Goal: Transaction & Acquisition: Purchase product/service

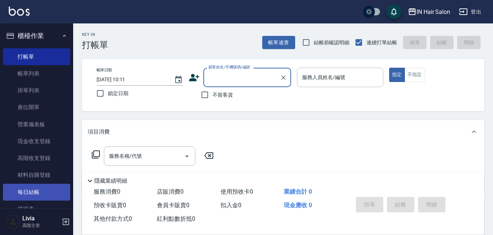
click at [41, 190] on link "每日結帳" at bounding box center [36, 192] width 67 height 17
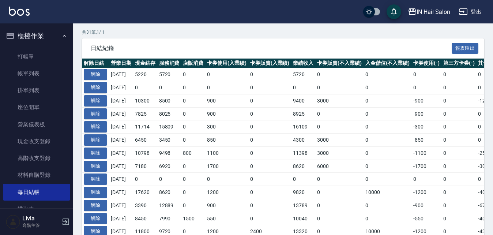
scroll to position [146, 0]
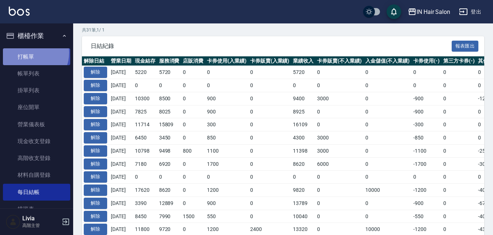
click at [30, 53] on link "打帳單" at bounding box center [36, 56] width 67 height 17
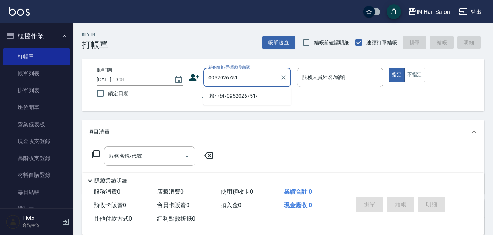
click at [218, 97] on li "賴小姐/0952026751/" at bounding box center [247, 96] width 88 height 12
type input "賴小姐/0952026751/"
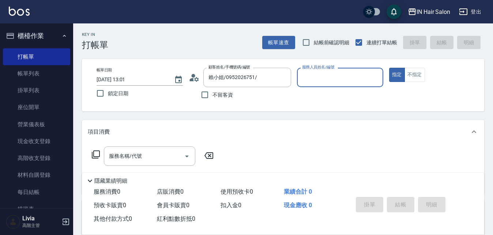
type input "8號店長Livia-8"
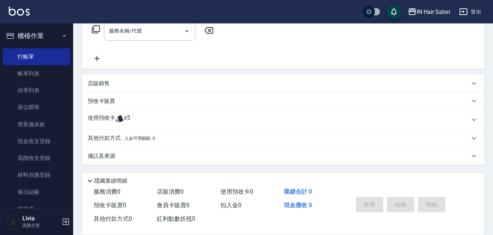
click at [97, 120] on p "使用預收卡" at bounding box center [101, 119] width 27 height 11
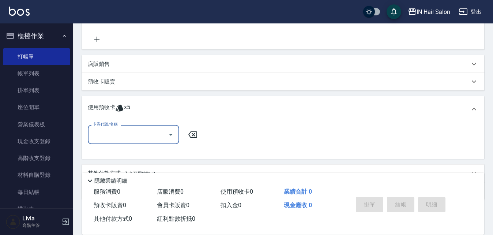
scroll to position [162, 0]
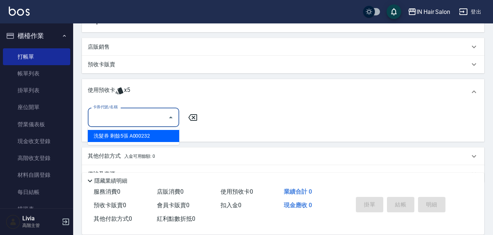
click at [118, 120] on input "卡券代號/名稱" at bounding box center [128, 117] width 74 height 13
click at [114, 135] on div "洗髮券 剩餘5張 A000232" at bounding box center [133, 136] width 91 height 12
type input "洗髮券 A000232"
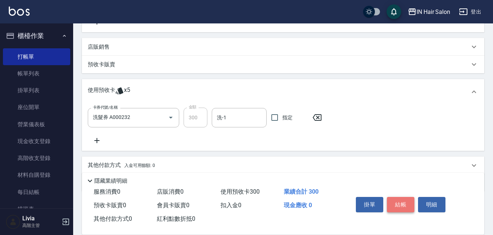
click at [405, 203] on button "結帳" at bounding box center [400, 204] width 27 height 15
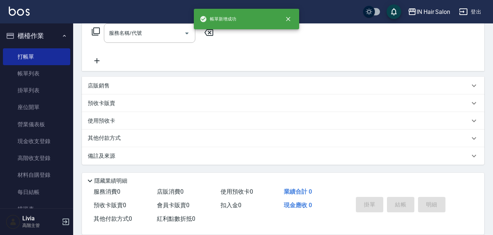
scroll to position [0, 0]
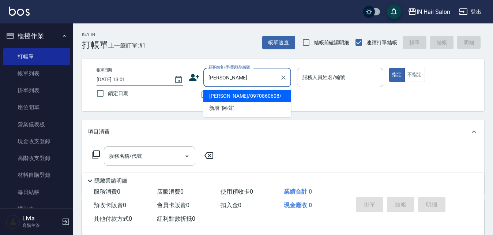
click at [218, 99] on li "[PERSON_NAME]/0970860608/" at bounding box center [247, 96] width 88 height 12
type input "[PERSON_NAME]/0970860608/"
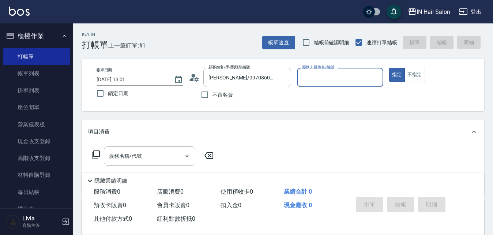
type input "7號設計師[PERSON_NAME]-7"
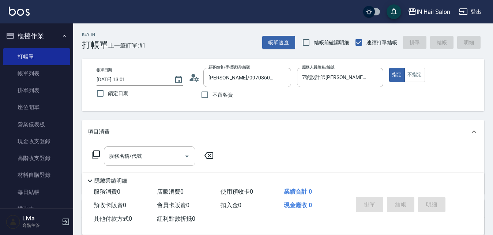
click at [92, 154] on icon at bounding box center [96, 154] width 8 height 8
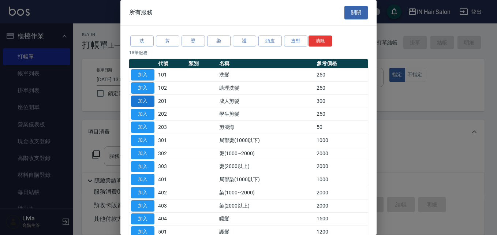
click at [144, 100] on button "加入" at bounding box center [142, 100] width 23 height 11
type input "成人剪髮(201)"
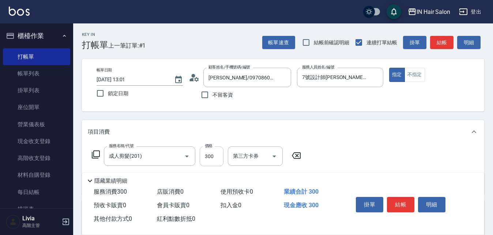
click at [213, 156] on input "300" at bounding box center [212, 156] width 24 height 20
type input "400"
click at [344, 154] on div "服務名稱/代號 成人剪髮(201) 服務名稱/代號 價格 400 價格 第三方卡券 第三方卡券" at bounding box center [283, 168] width 402 height 51
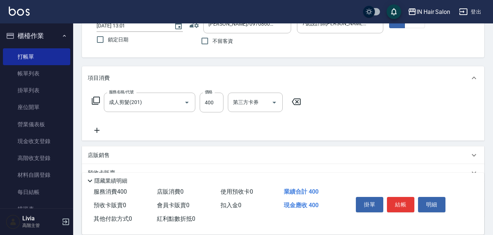
scroll to position [123, 0]
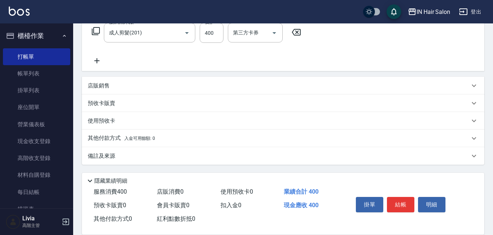
click at [101, 138] on p "其他付款方式 入金可用餘額: 0" at bounding box center [121, 138] width 67 height 8
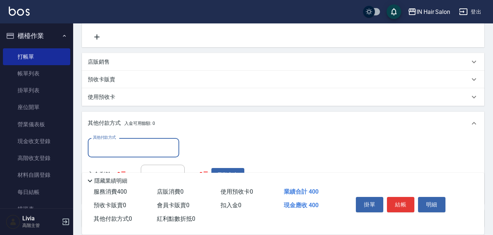
scroll to position [160, 0]
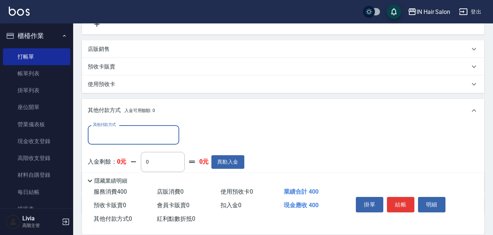
click at [117, 133] on input "其他付款方式" at bounding box center [133, 134] width 85 height 13
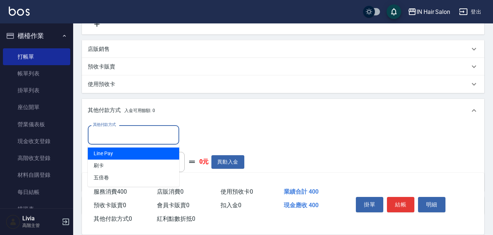
click at [98, 154] on span "Line Pay" at bounding box center [133, 153] width 91 height 12
type input "Line Pay"
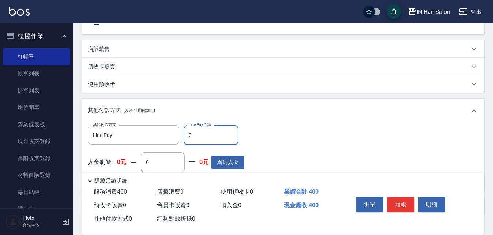
drag, startPoint x: 187, startPoint y: 133, endPoint x: 199, endPoint y: 133, distance: 12.1
click at [199, 133] on input "0" at bounding box center [211, 135] width 55 height 20
type input "400"
click at [286, 146] on div "其他付款方式 Line Pay 其他付款方式 Line Pay金額 400 Line Pay金額 入金剩餘： 0元 0 ​ 整筆扣入金 0元 異動入金" at bounding box center [283, 155] width 391 height 60
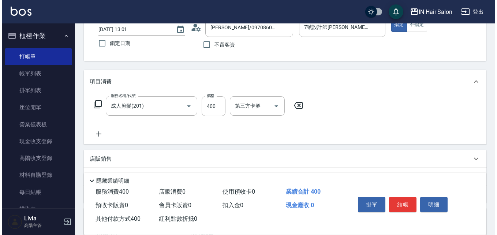
scroll to position [0, 0]
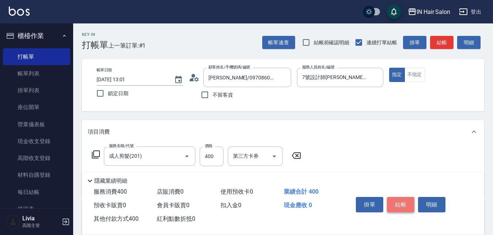
click at [401, 202] on button "結帳" at bounding box center [400, 204] width 27 height 15
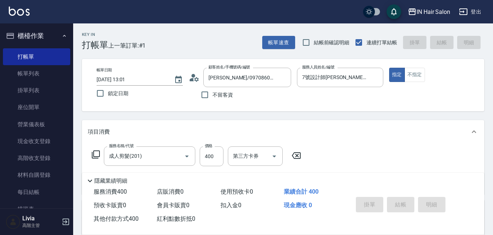
type input "[DATE] 13:02"
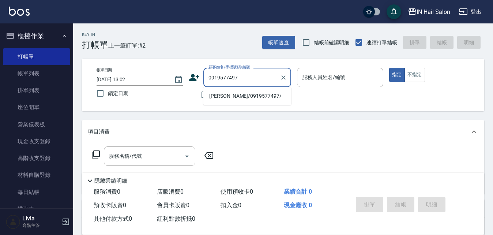
click at [221, 99] on li "[PERSON_NAME]/0919577497/" at bounding box center [247, 96] width 88 height 12
type input "[PERSON_NAME]/0919577497/"
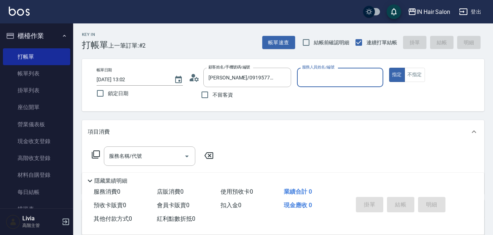
type input "8號店長Livia-8"
click at [94, 153] on icon at bounding box center [96, 154] width 8 height 8
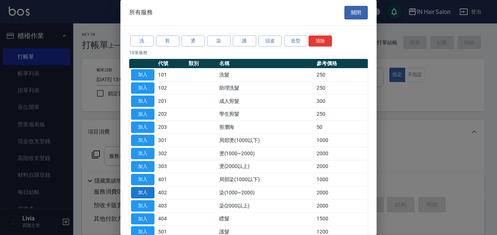
click at [149, 190] on button "加入" at bounding box center [142, 192] width 23 height 11
type input "染(1000~2000)(402)"
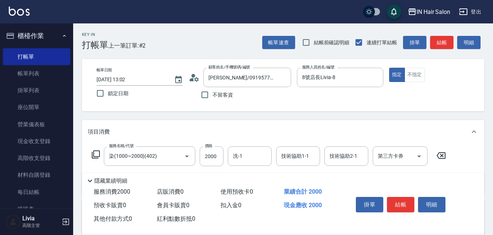
click at [97, 154] on icon at bounding box center [95, 154] width 9 height 9
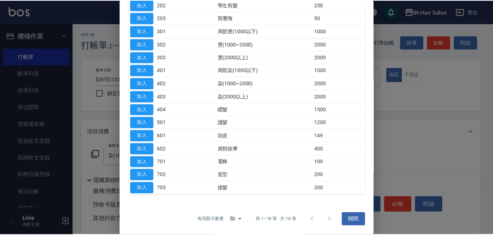
scroll to position [109, 0]
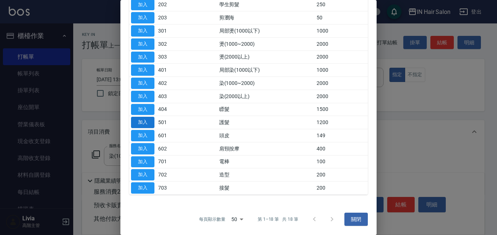
click at [148, 120] on button "加入" at bounding box center [142, 122] width 23 height 11
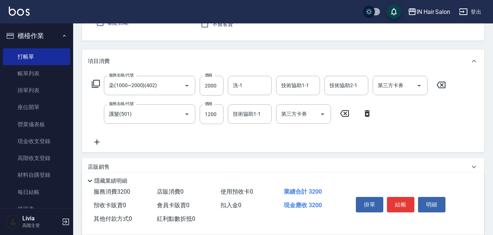
scroll to position [73, 0]
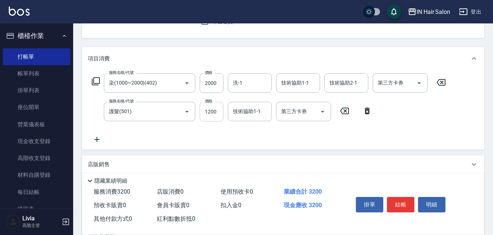
click at [218, 114] on input "1200" at bounding box center [212, 112] width 24 height 20
type input "1600"
click at [175, 134] on div "服務名稱/代號 染(1000~2000)(402) 服務名稱/代號 價格 2000 價格 洗-1 洗-1 技術協助1-1 技術協助1-1 技術協助2-1 技術…" at bounding box center [269, 108] width 363 height 71
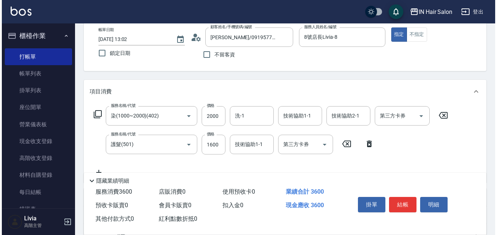
scroll to position [0, 0]
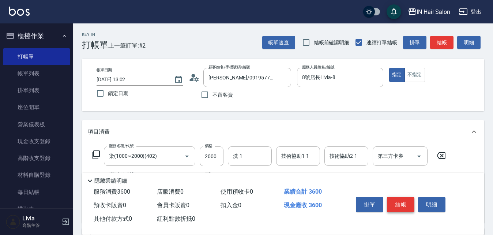
click at [395, 201] on button "結帳" at bounding box center [400, 204] width 27 height 15
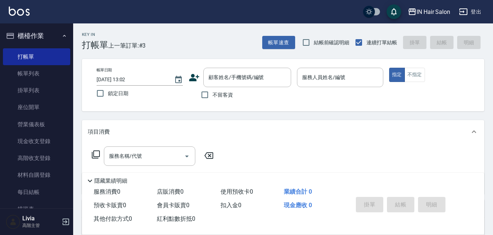
click at [192, 78] on icon at bounding box center [194, 77] width 10 height 7
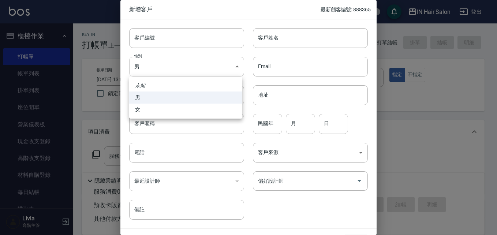
click at [164, 69] on body "IN Hair Salon 登出 櫃檯作業 打帳單 帳單列表 掛單列表 座位開單 營業儀表板 現金收支登錄 高階收支登錄 材料自購登錄 每日結帳 排班表 現場…" at bounding box center [248, 179] width 497 height 358
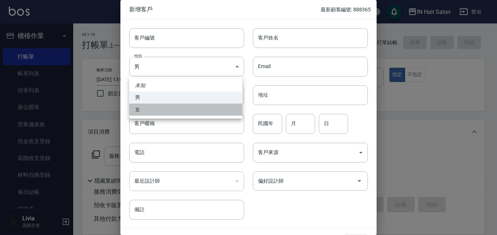
click at [138, 109] on li "女" at bounding box center [185, 110] width 113 height 12
type input "[DEMOGRAPHIC_DATA]"
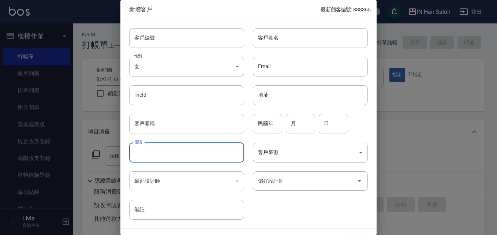
click at [152, 150] on input "電話" at bounding box center [186, 153] width 115 height 20
type input "0973805966"
click at [278, 30] on input "客戶姓名" at bounding box center [310, 38] width 115 height 20
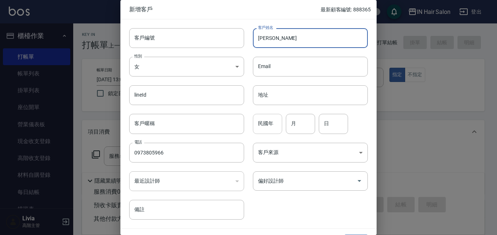
type input "[PERSON_NAME]"
click at [268, 125] on input "民國年" at bounding box center [267, 124] width 29 height 20
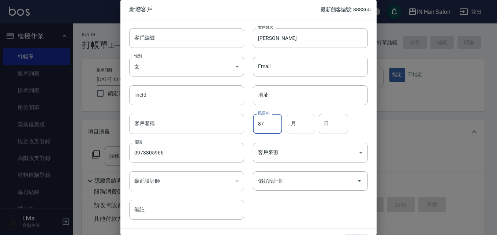
type input "87"
click at [300, 126] on input "月" at bounding box center [300, 124] width 29 height 20
type input "06"
click at [335, 129] on input "日" at bounding box center [333, 124] width 29 height 20
type input "06"
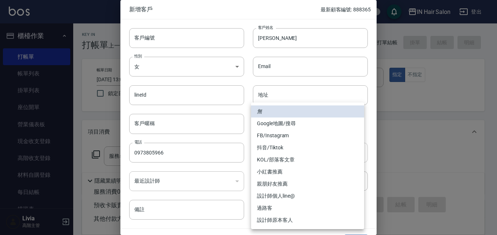
click at [263, 153] on body "IN Hair Salon 登出 櫃檯作業 打帳單 帳單列表 掛單列表 座位開單 營業儀表板 現金收支登錄 高階收支登錄 材料自購登錄 每日結帳 排班表 現場…" at bounding box center [248, 179] width 497 height 358
click at [270, 207] on li "過路客" at bounding box center [307, 208] width 113 height 12
type input "過路客"
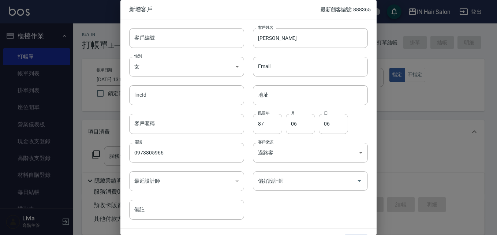
click at [281, 181] on input "偏好設計師" at bounding box center [304, 180] width 97 height 13
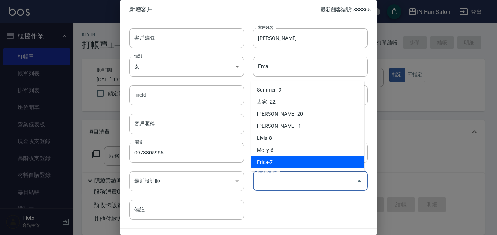
click at [266, 161] on li "Erica-7" at bounding box center [307, 162] width 113 height 12
type input "[PERSON_NAME]"
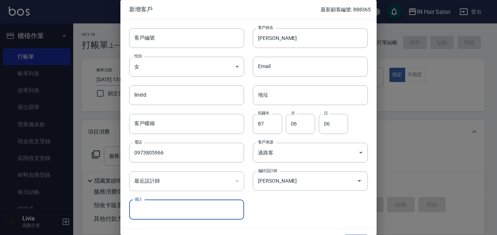
click at [288, 199] on div "客戶編號 客戶編號 客戶姓名 [PERSON_NAME]縈 客戶姓名 性別 女 [DEMOGRAPHIC_DATA] 性別 Email Email lineI…" at bounding box center [243, 119] width 247 height 200
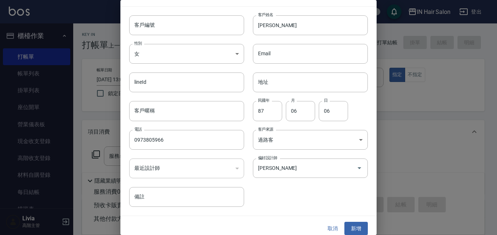
scroll to position [19, 0]
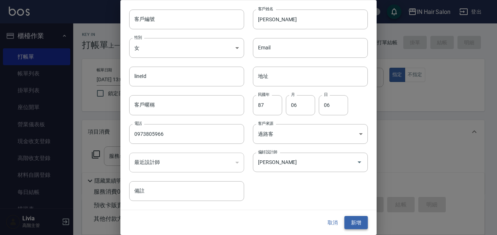
click at [352, 220] on button "新增" at bounding box center [355, 223] width 23 height 14
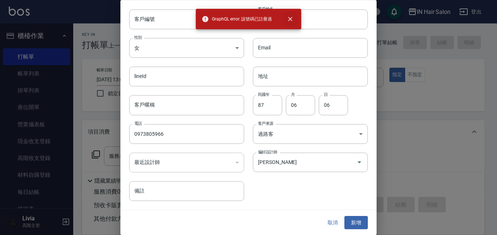
click at [291, 18] on icon "close" at bounding box center [290, 19] width 4 height 4
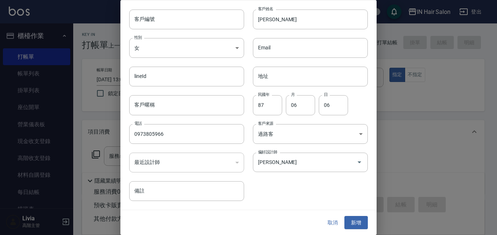
click at [329, 221] on button "取消" at bounding box center [332, 223] width 23 height 14
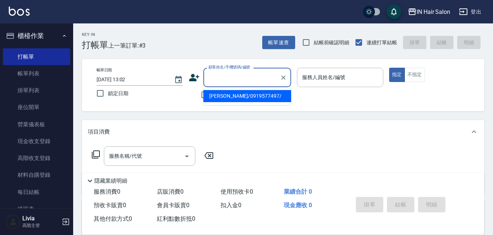
click at [223, 80] on input "顧客姓名/手機號碼/編號" at bounding box center [242, 77] width 70 height 13
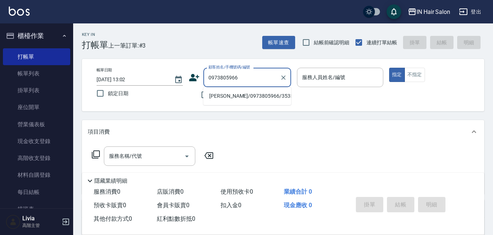
click at [217, 98] on li "[PERSON_NAME]/0973805966/353569" at bounding box center [247, 96] width 88 height 12
type input "[PERSON_NAME]/0973805966/353569"
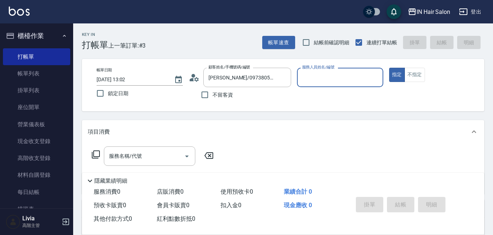
click at [190, 76] on icon at bounding box center [194, 77] width 11 height 11
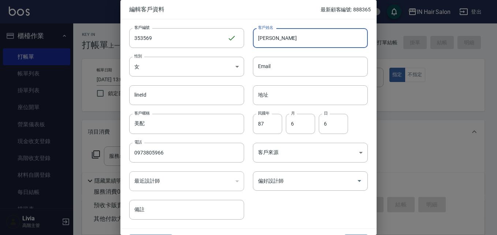
click at [274, 34] on input "[PERSON_NAME]" at bounding box center [310, 38] width 115 height 20
type input "[PERSON_NAME]"
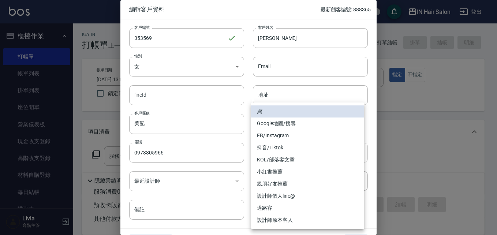
click at [264, 153] on body "IN Hair Salon 登出 櫃檯作業 打帳單 帳單列表 掛單列表 座位開單 營業儀表板 現金收支登錄 高階收支登錄 材料自購登錄 每日結帳 排班表 現場…" at bounding box center [248, 179] width 497 height 358
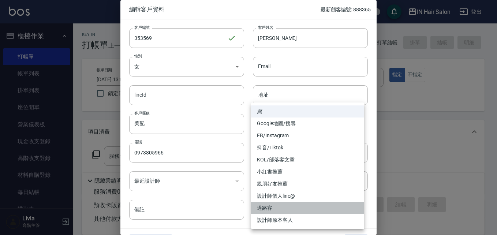
click at [267, 206] on li "過路客" at bounding box center [307, 208] width 113 height 12
type input "過路客"
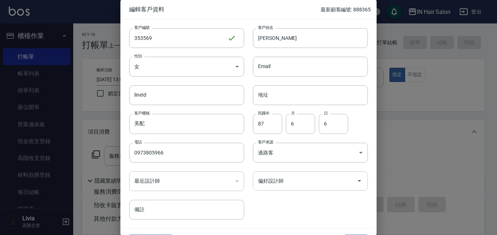
click at [279, 179] on input "偏好設計師" at bounding box center [304, 180] width 97 height 13
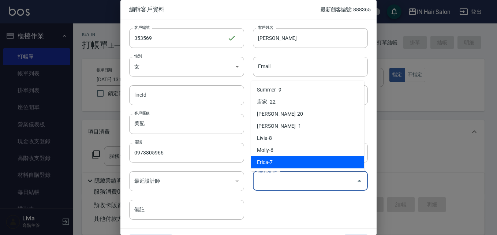
click at [269, 162] on li "Erica-7" at bounding box center [307, 162] width 113 height 12
type input "[PERSON_NAME]"
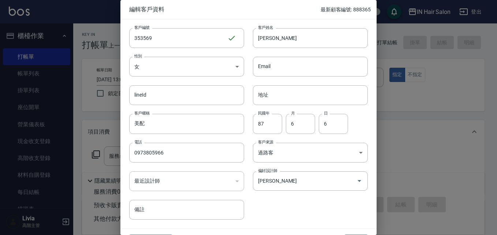
click at [300, 202] on div "客戶編號 353569 ​ 客戶編號 客戶姓名 [PERSON_NAME]縈 客戶姓名 性別 女 [DEMOGRAPHIC_DATA] 性別 Email Em…" at bounding box center [243, 119] width 247 height 200
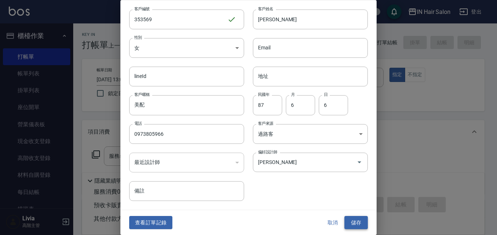
click at [353, 220] on button "儲存" at bounding box center [355, 223] width 23 height 14
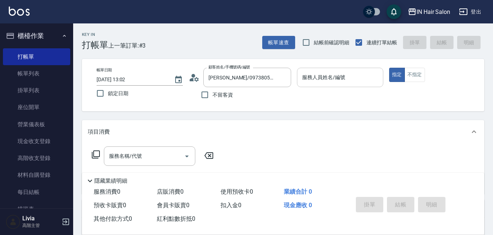
click at [325, 73] on input "服務人員姓名/編號" at bounding box center [340, 77] width 80 height 13
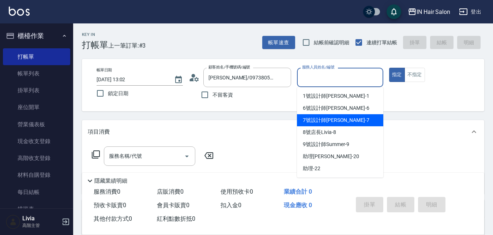
click at [312, 120] on span "7號設計師[PERSON_NAME] -7" at bounding box center [336, 120] width 67 height 8
type input "7號設計師[PERSON_NAME]-7"
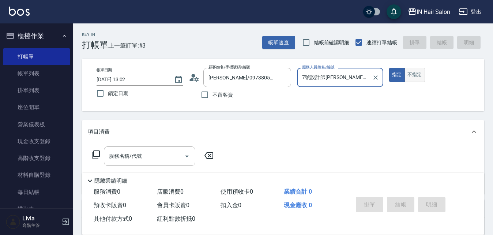
click at [410, 73] on button "不指定" at bounding box center [415, 75] width 20 height 14
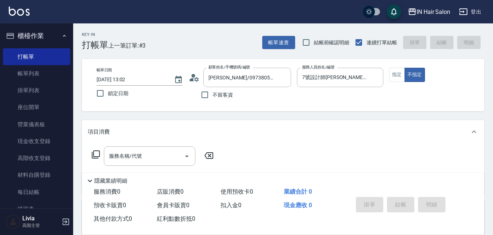
click at [96, 152] on icon at bounding box center [95, 154] width 9 height 9
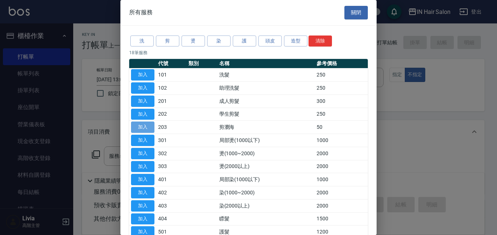
click at [144, 125] on button "加入" at bounding box center [142, 126] width 23 height 11
type input "剪瀏海(203)"
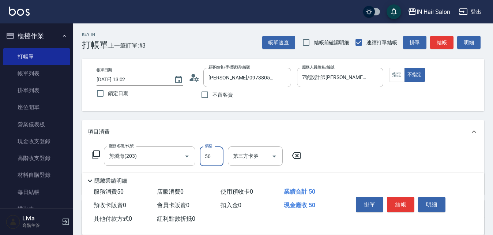
click at [215, 154] on input "50" at bounding box center [212, 156] width 24 height 20
type input "100"
click at [346, 150] on div "服務名稱/代號 剪瀏海(203) 服務名稱/代號 價格 100 價格 第三方卡券 第三方卡券" at bounding box center [283, 168] width 402 height 51
click at [397, 198] on button "結帳" at bounding box center [400, 204] width 27 height 15
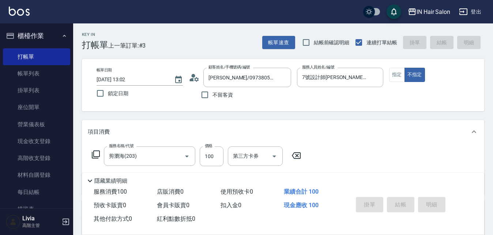
type input "[DATE] 13:05"
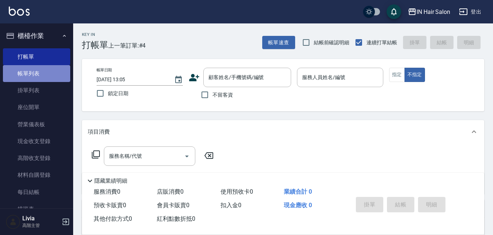
click at [37, 72] on link "帳單列表" at bounding box center [36, 73] width 67 height 17
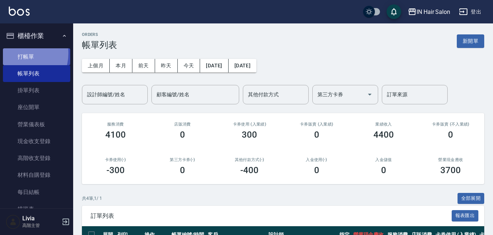
click at [19, 53] on link "打帳單" at bounding box center [36, 56] width 67 height 17
